Goal: Task Accomplishment & Management: Manage account settings

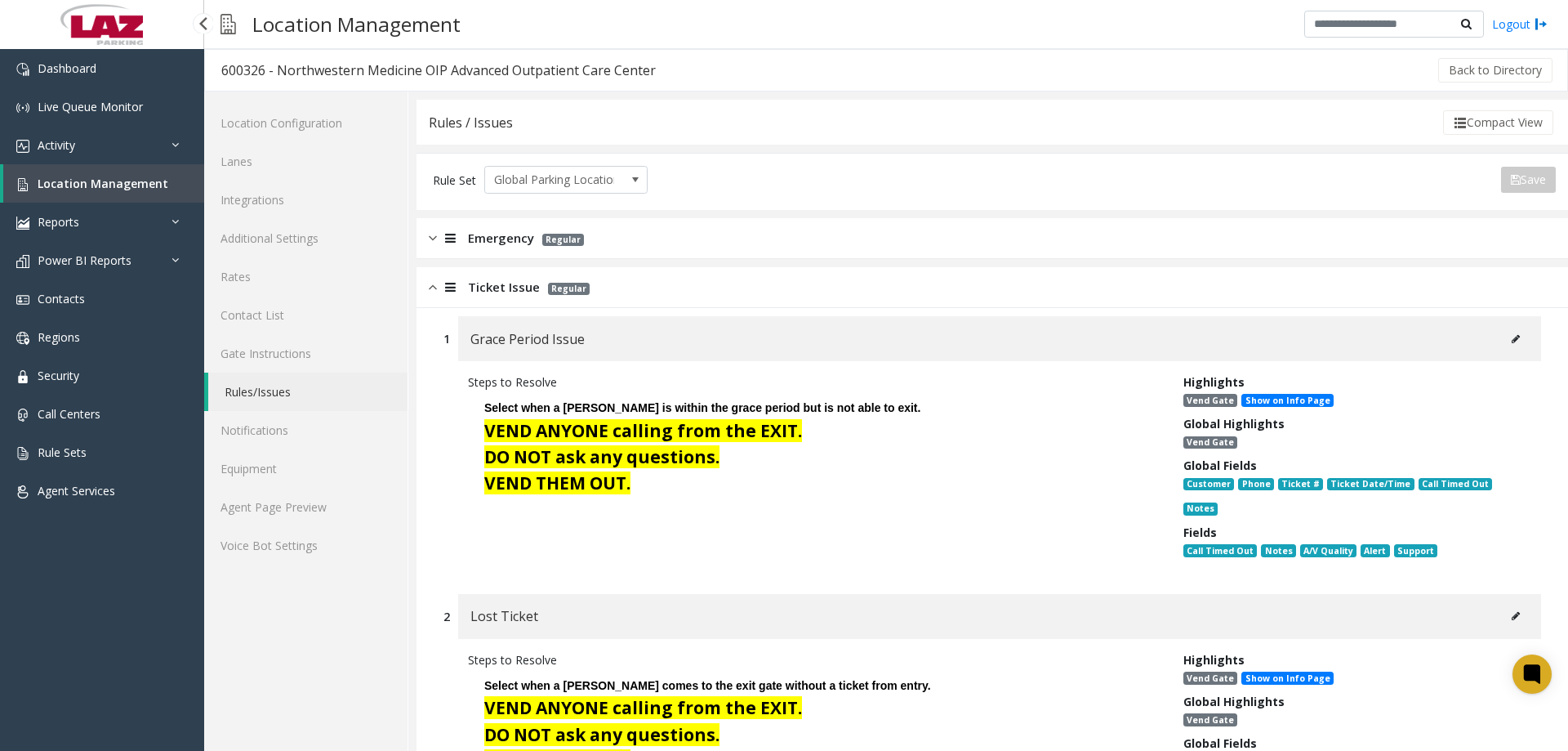
click at [41, 188] on span "Location Management" at bounding box center [103, 184] width 131 height 16
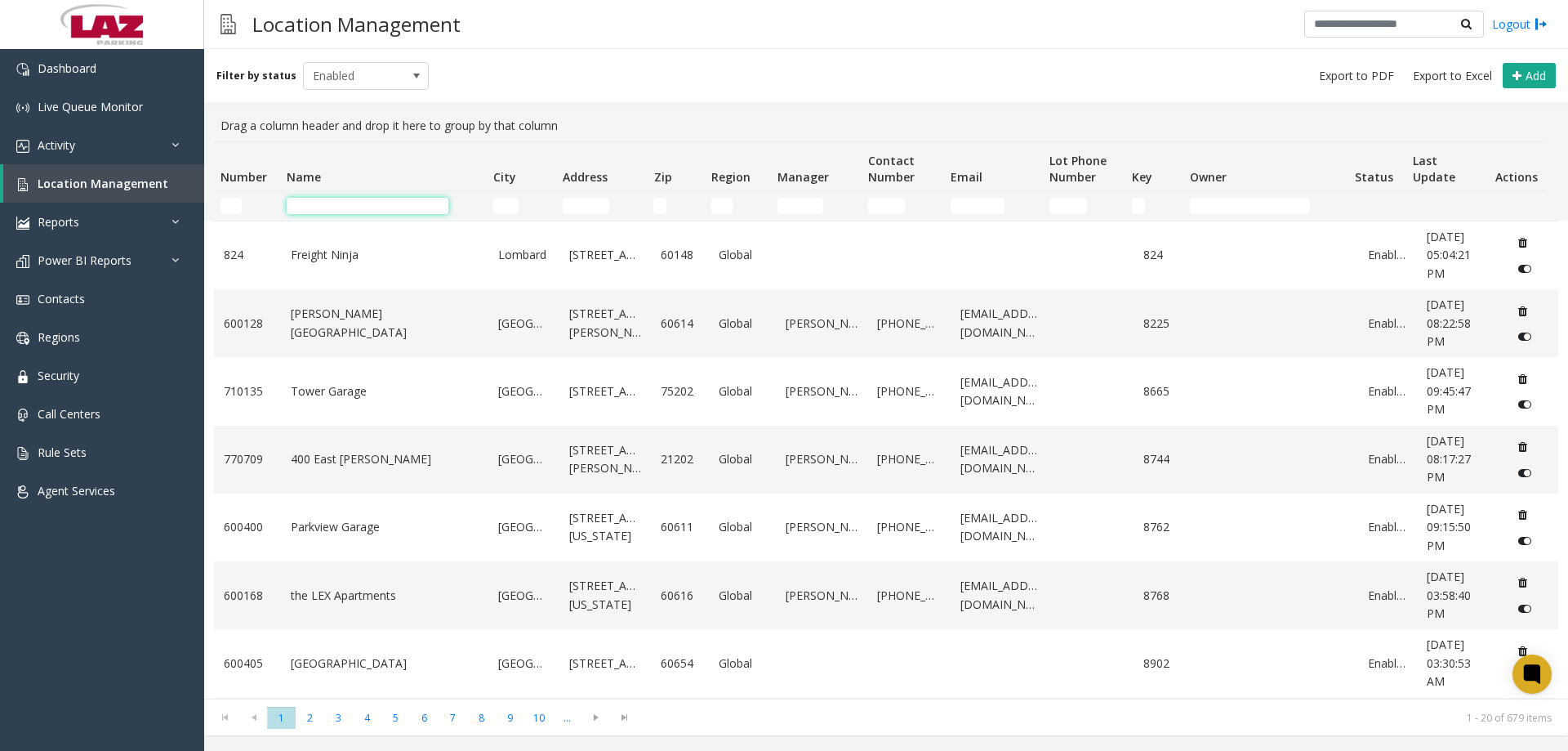
click at [381, 207] on input "Name Filter" at bounding box center [368, 205] width 162 height 17
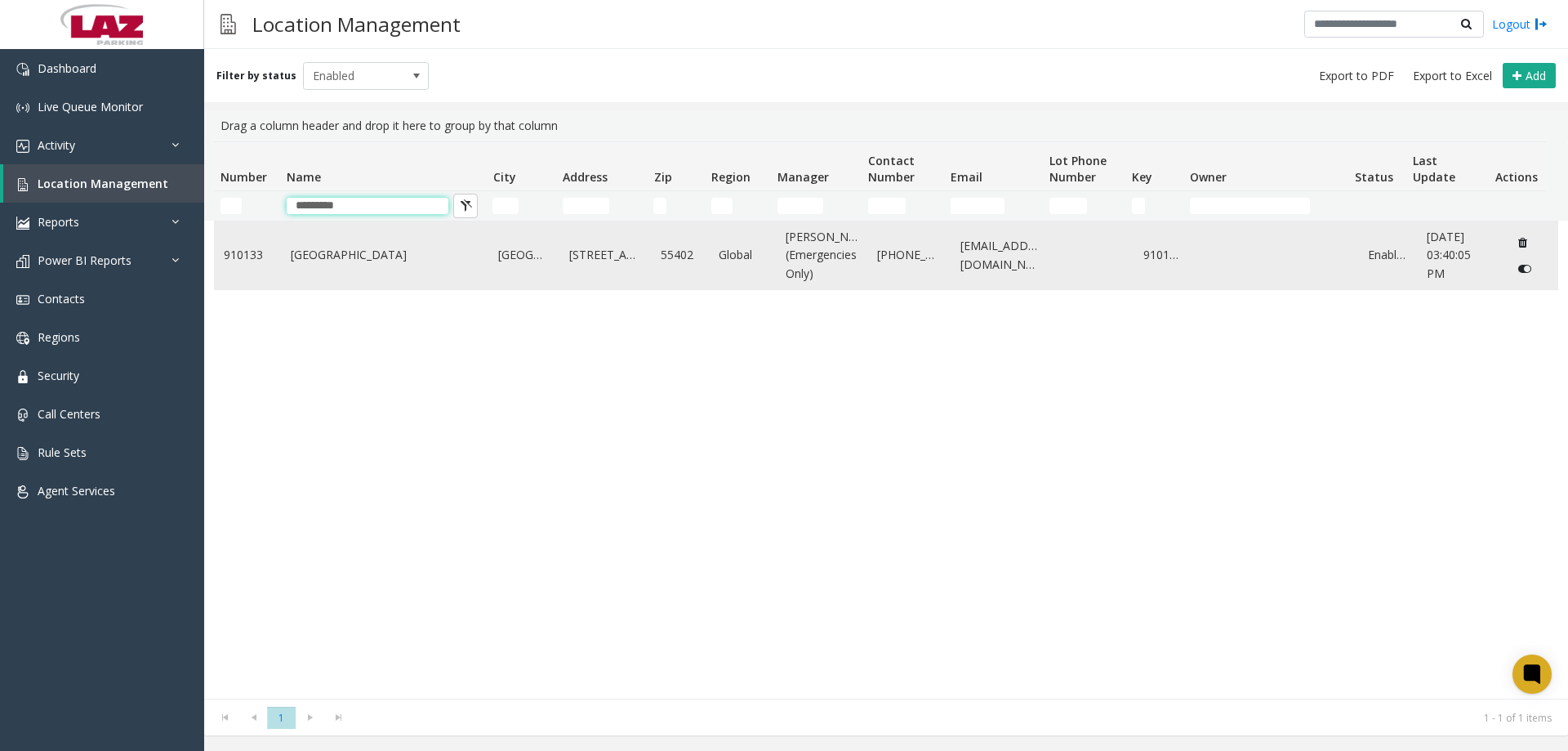
type input "*********"
click at [381, 264] on link "[GEOGRAPHIC_DATA]" at bounding box center [385, 255] width 188 height 18
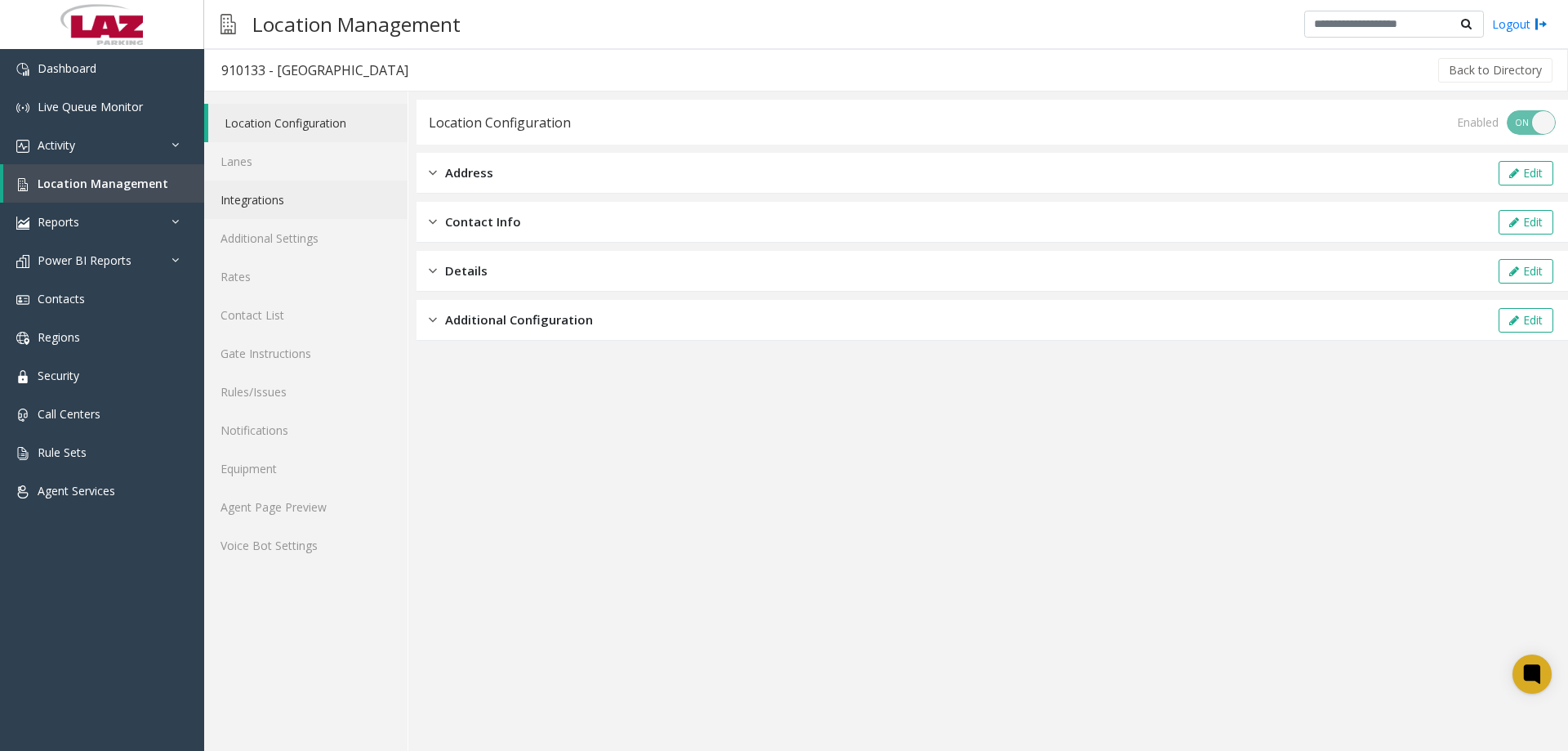
click at [291, 197] on link "Integrations" at bounding box center [306, 199] width 203 height 38
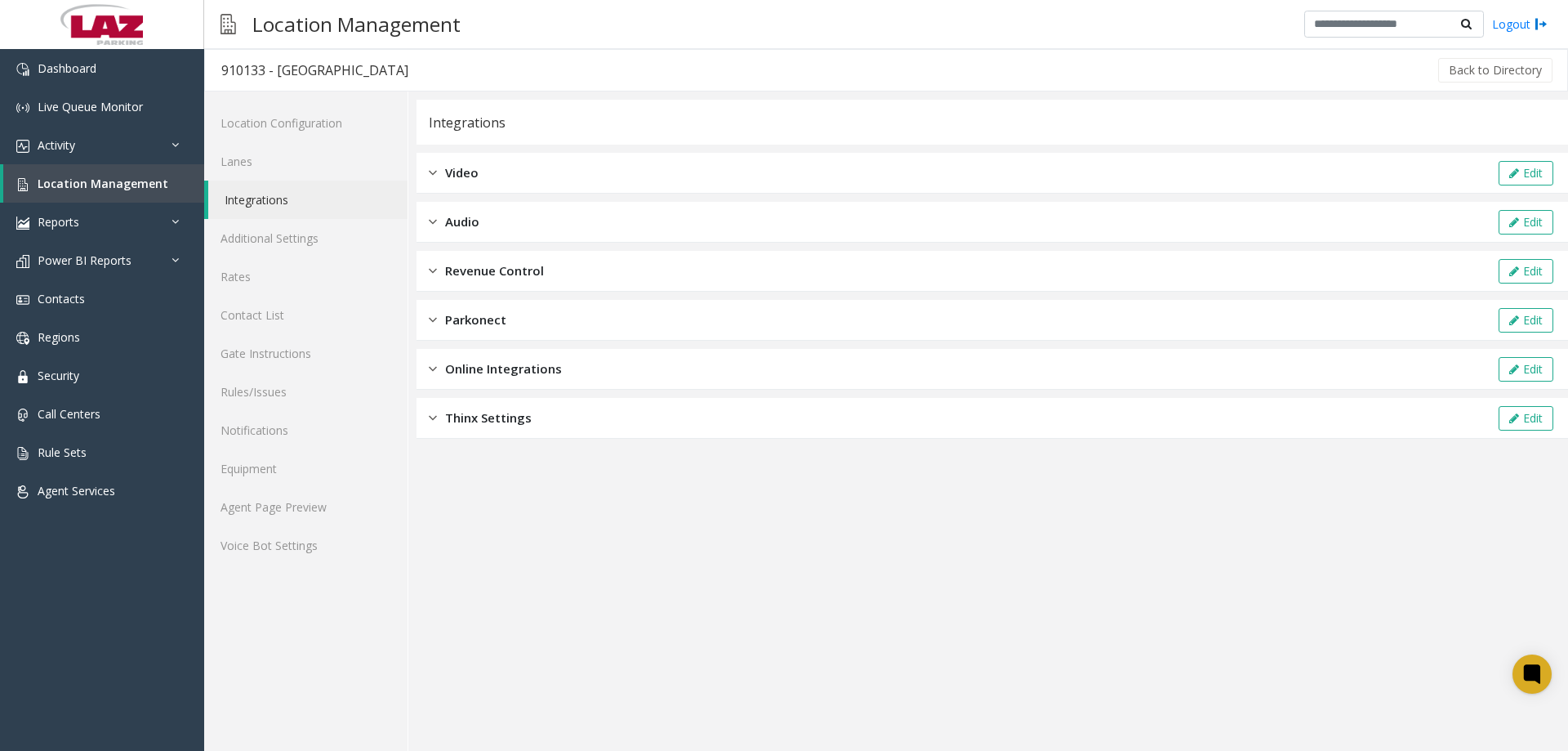
click at [637, 281] on div "Revenue Control Edit" at bounding box center [992, 271] width 1151 height 41
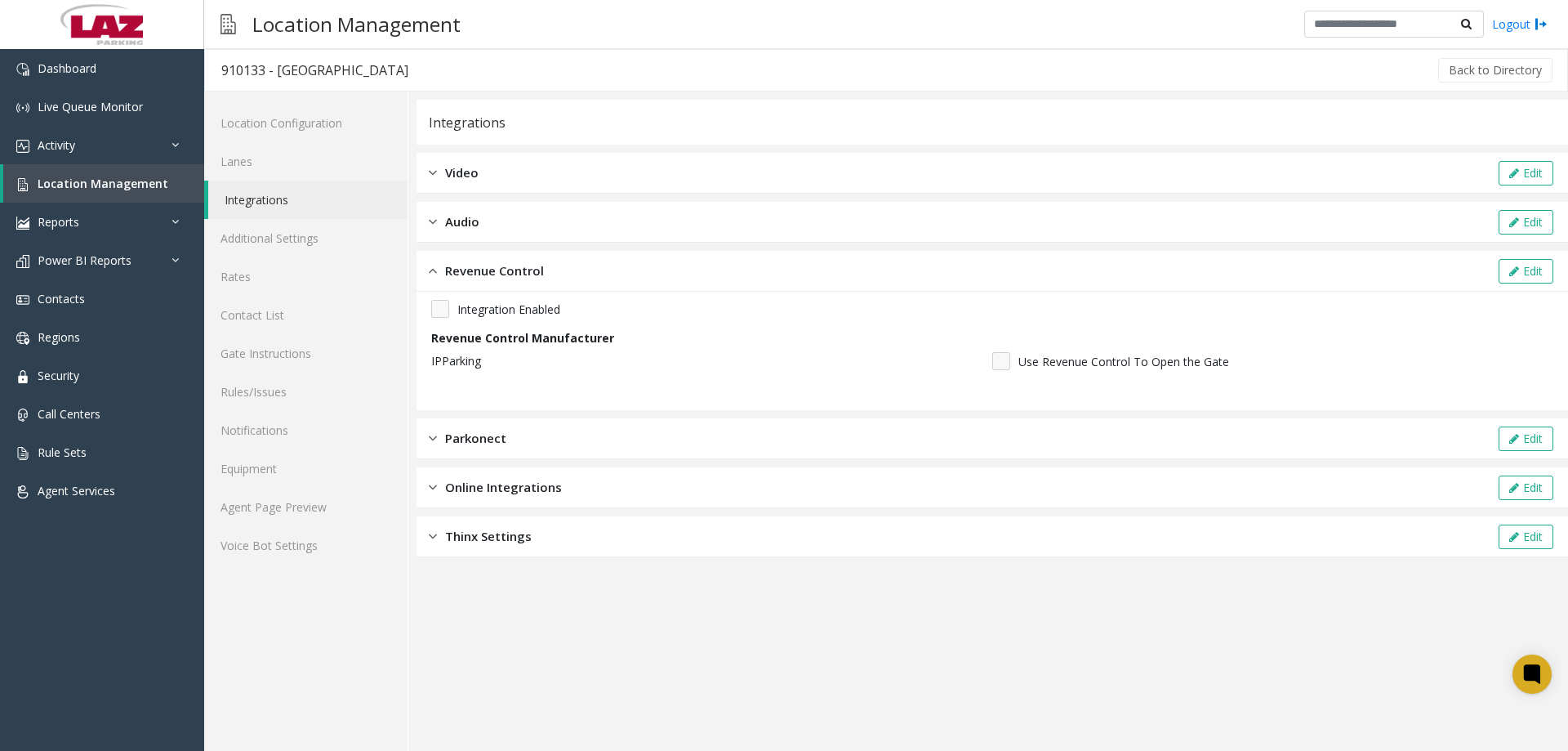
click at [639, 282] on div "Revenue Control Edit" at bounding box center [992, 271] width 1151 height 41
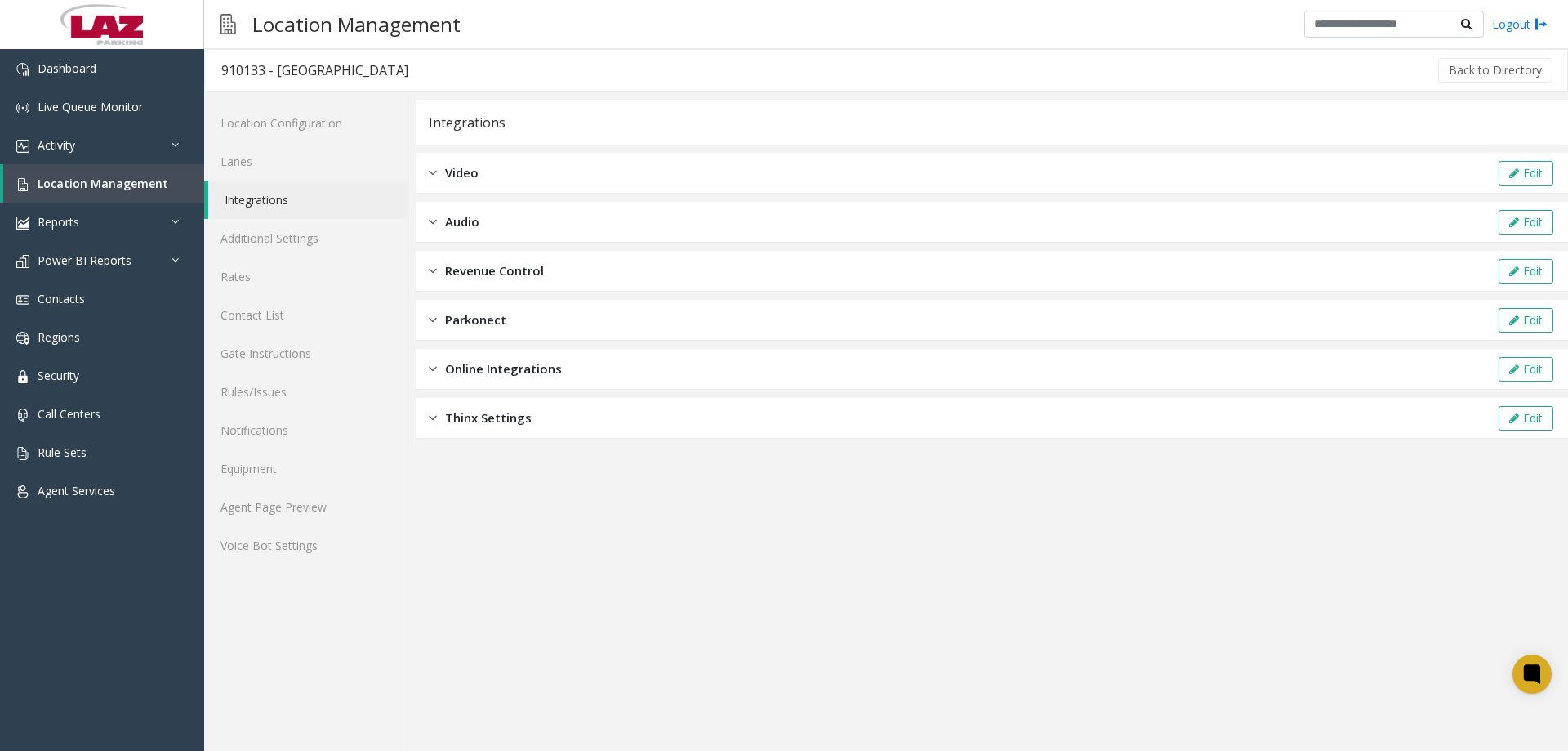
click at [643, 316] on div "Parkonect Edit" at bounding box center [992, 320] width 1151 height 41
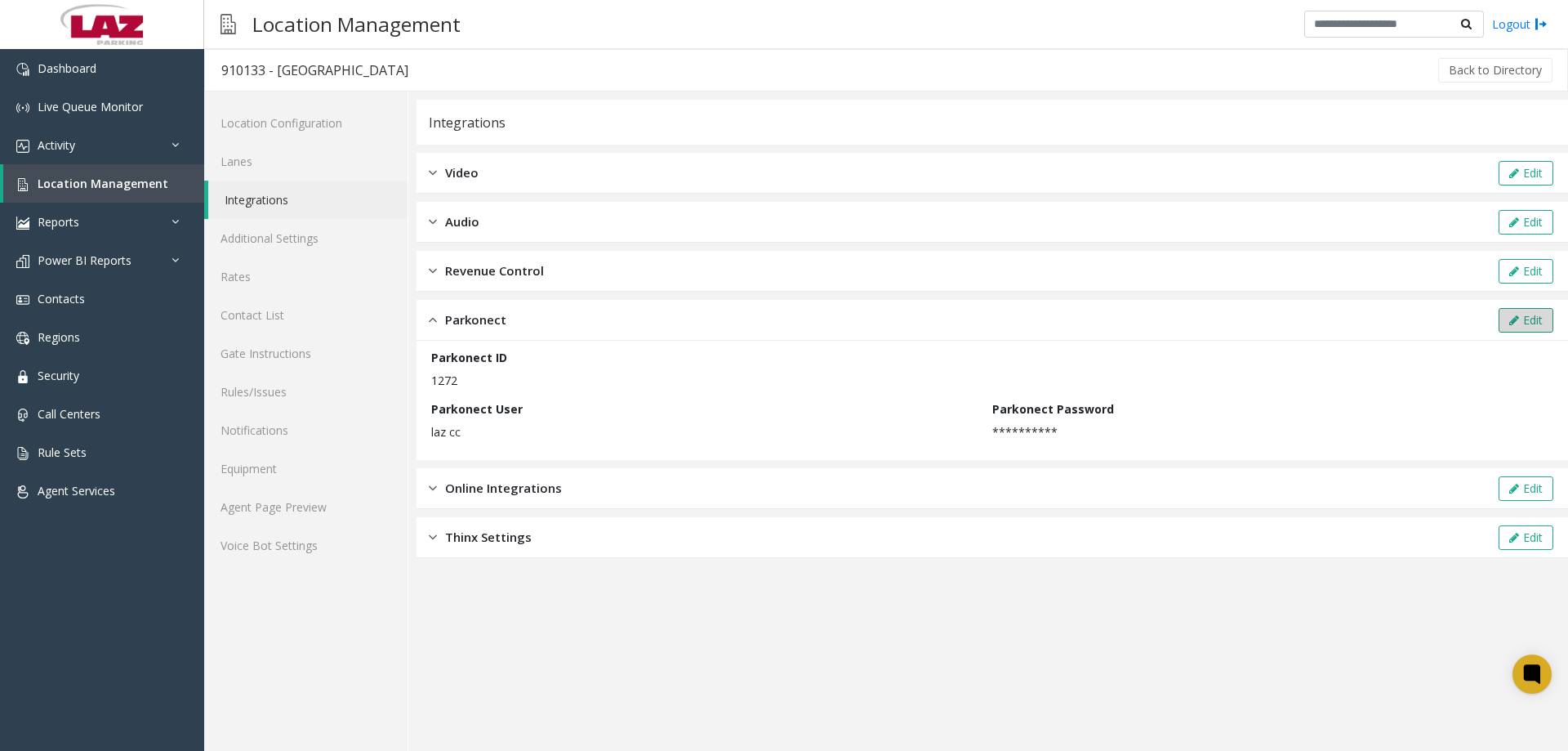
click at [1547, 321] on button "Edit" at bounding box center [1526, 319] width 55 height 24
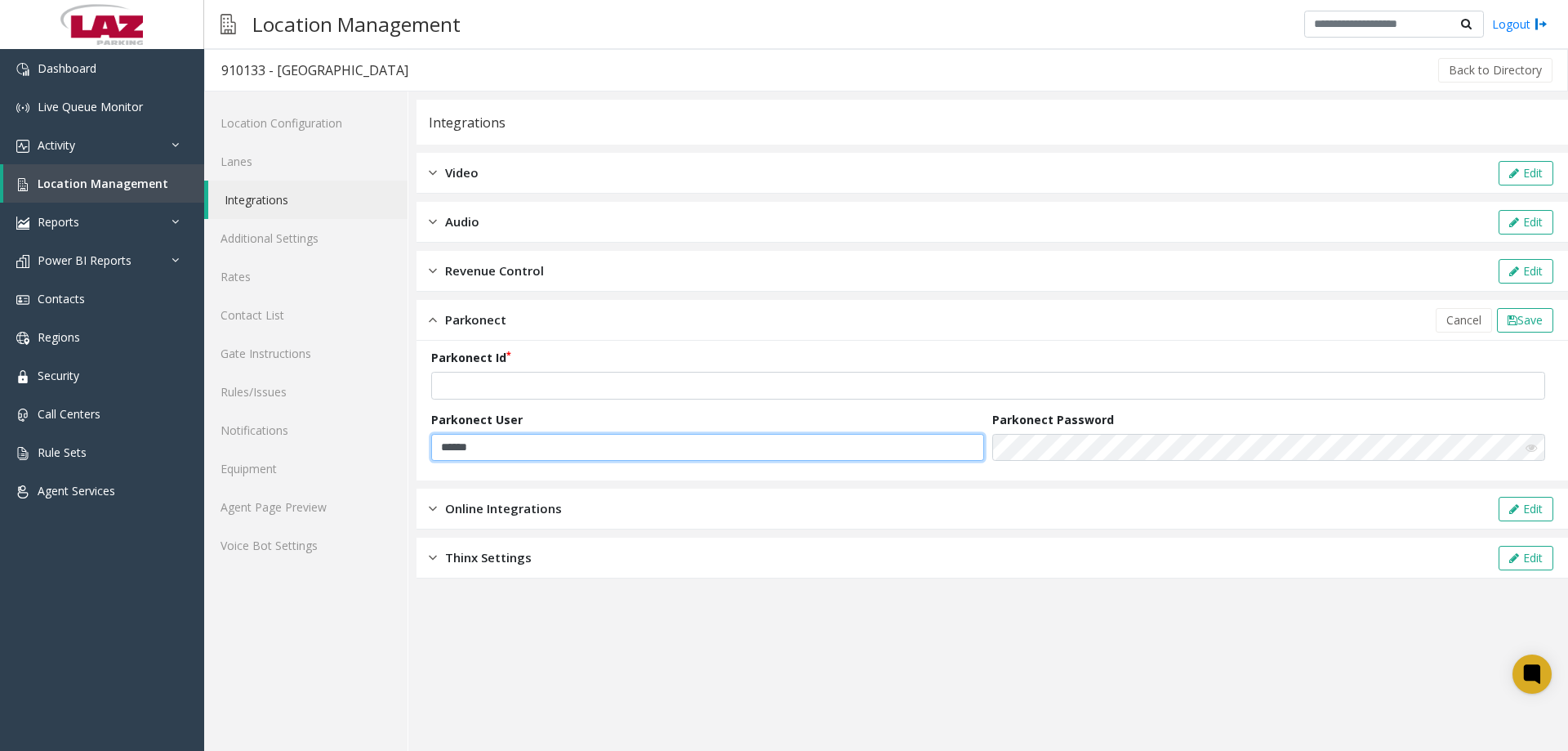
click at [641, 452] on input "******" at bounding box center [708, 447] width 553 height 27
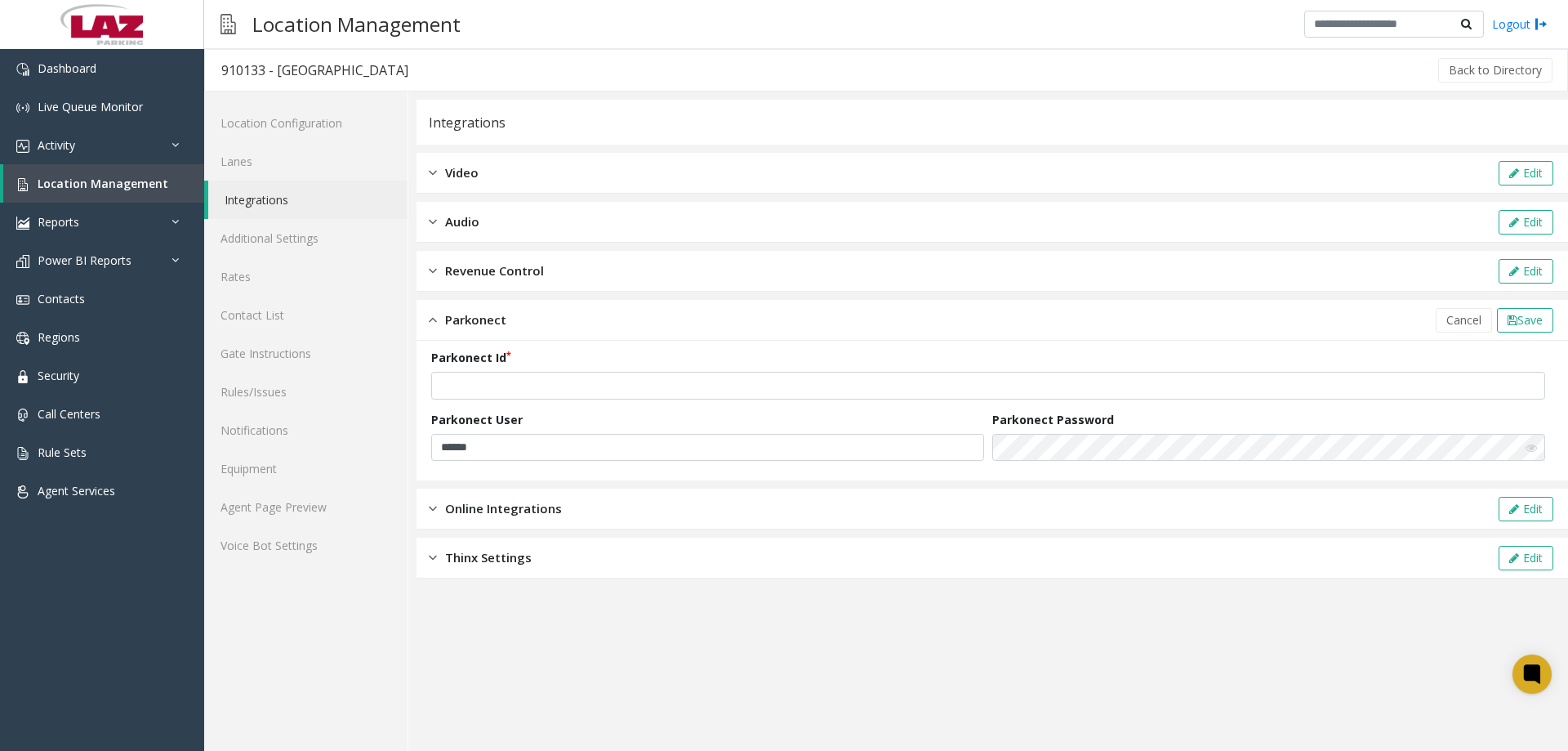
click at [1140, 432] on div "Parkonect Password" at bounding box center [1272, 437] width 561 height 51
click at [1526, 444] on icon at bounding box center [1531, 448] width 12 height 12
click at [434, 417] on label "Parkonect User" at bounding box center [477, 420] width 92 height 18
click at [1530, 320] on span "Save" at bounding box center [1530, 320] width 25 height 16
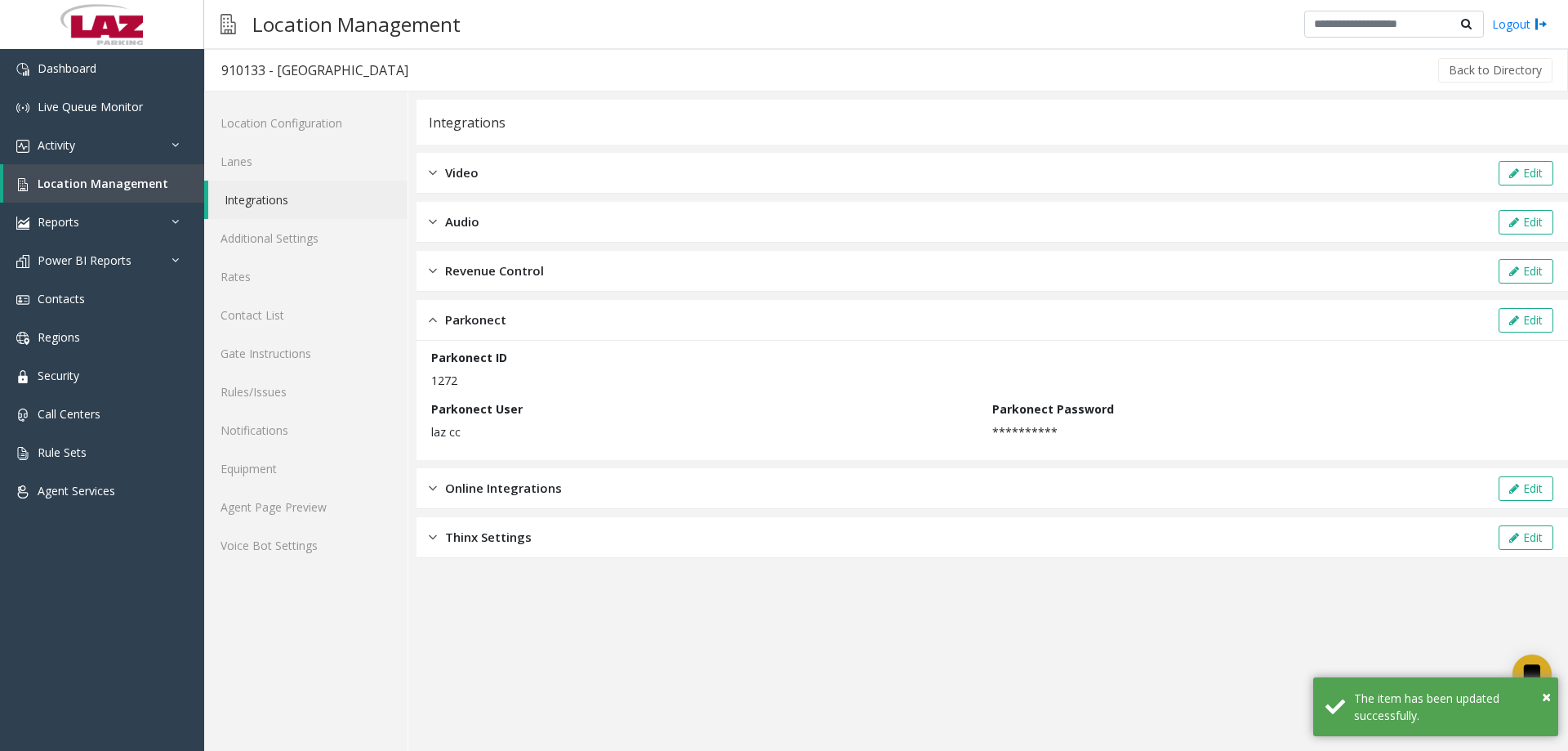
click at [1366, 269] on div "Revenue Control Edit" at bounding box center [992, 271] width 1151 height 41
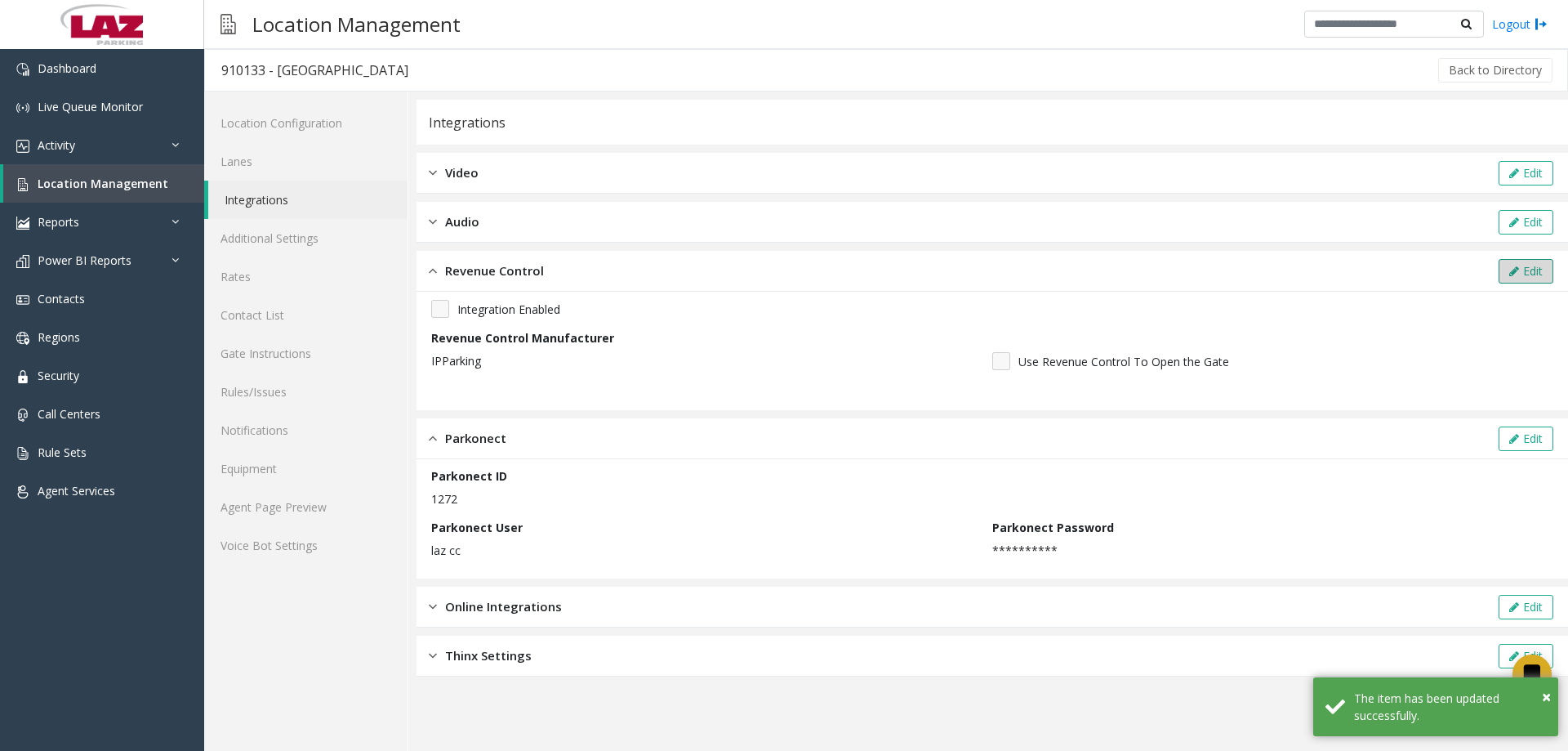
click at [1501, 264] on button "Edit" at bounding box center [1526, 271] width 55 height 24
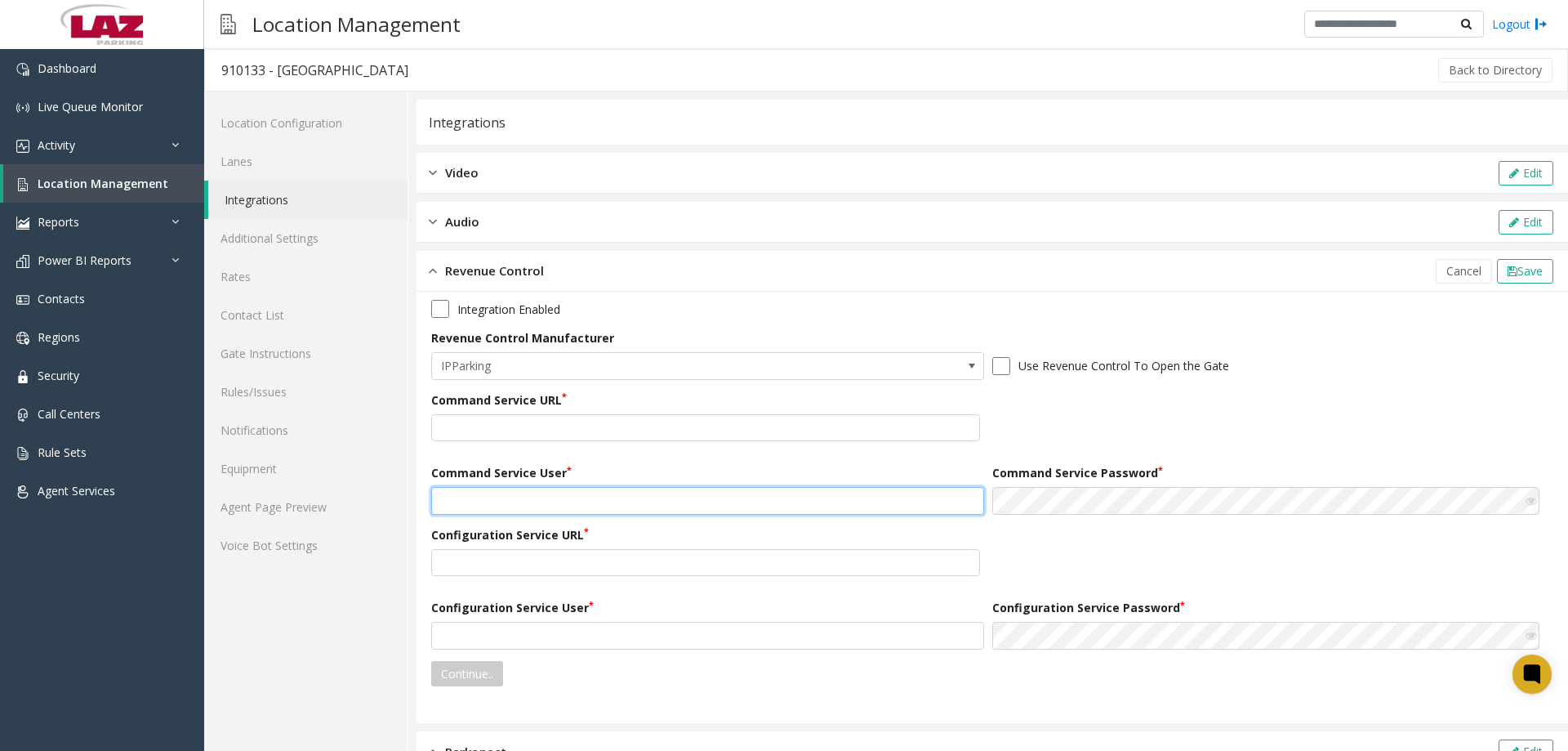
type input "*******"
click at [1470, 269] on button "Cancel" at bounding box center [1464, 271] width 57 height 24
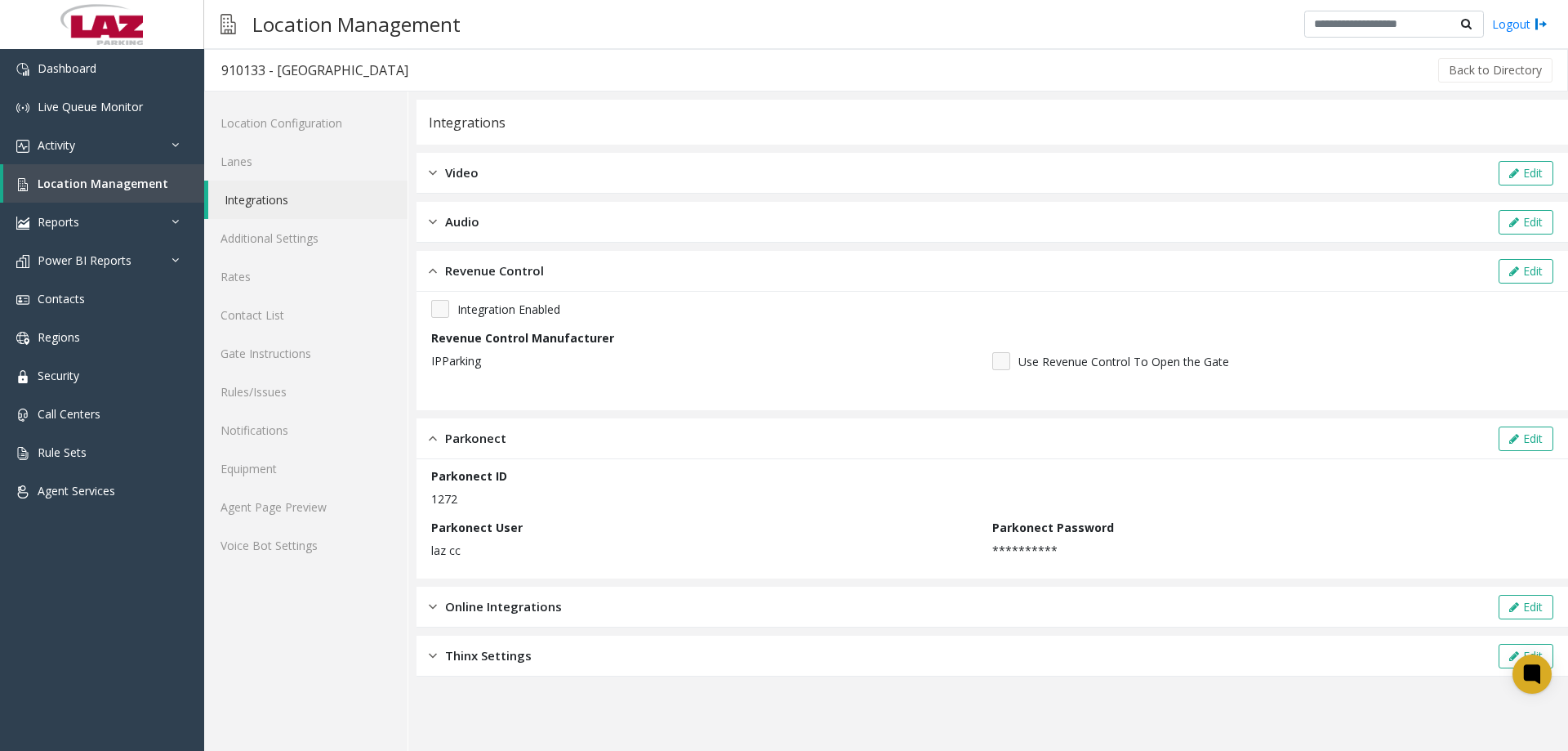
click at [338, 618] on div "Location Configuration Lanes Integrations Additional Settings Rates Contact Lis…" at bounding box center [306, 421] width 204 height 659
click at [260, 519] on link "Agent Page Preview" at bounding box center [306, 506] width 203 height 38
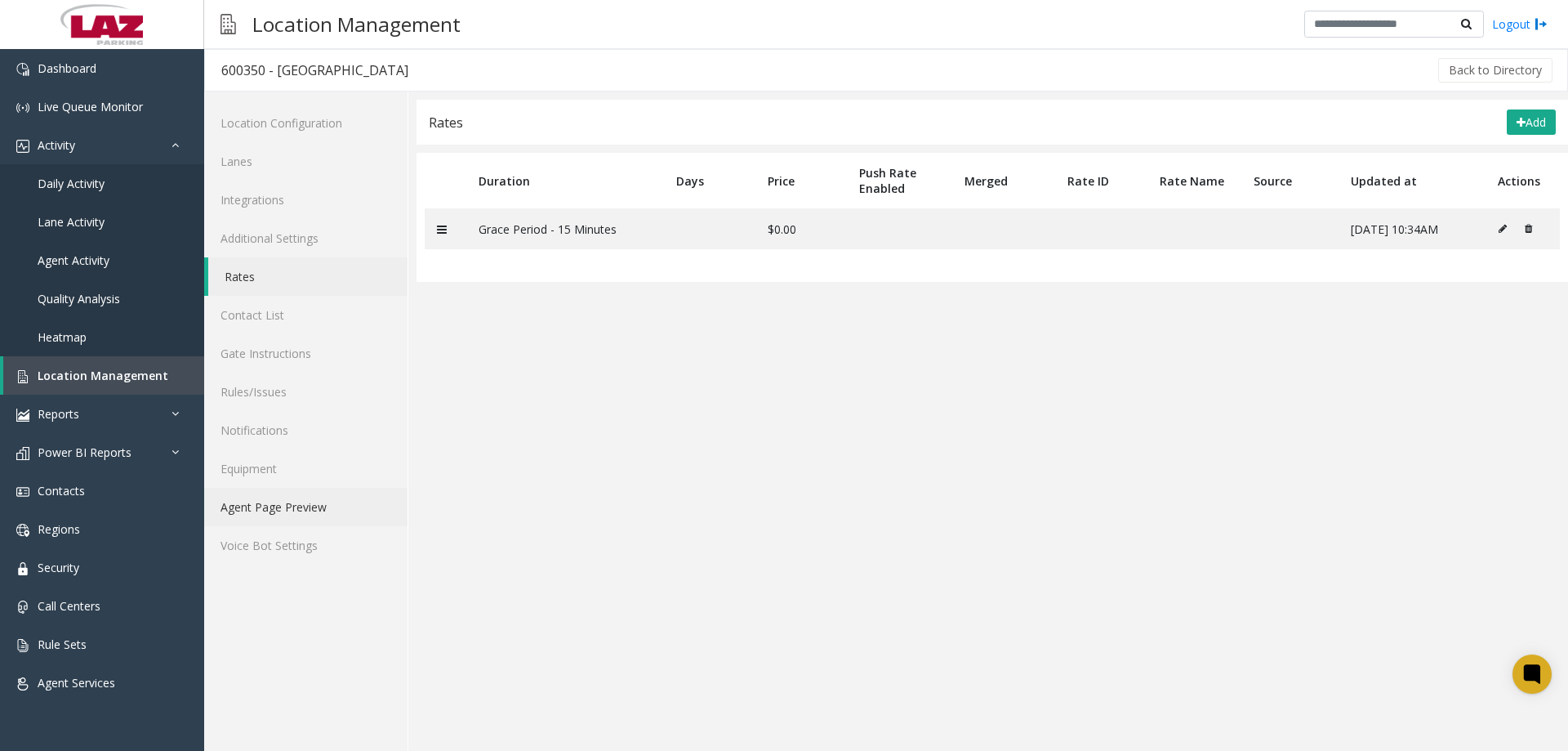
click at [262, 511] on link "Agent Page Preview" at bounding box center [306, 506] width 203 height 38
